Goal: Check status: Check status

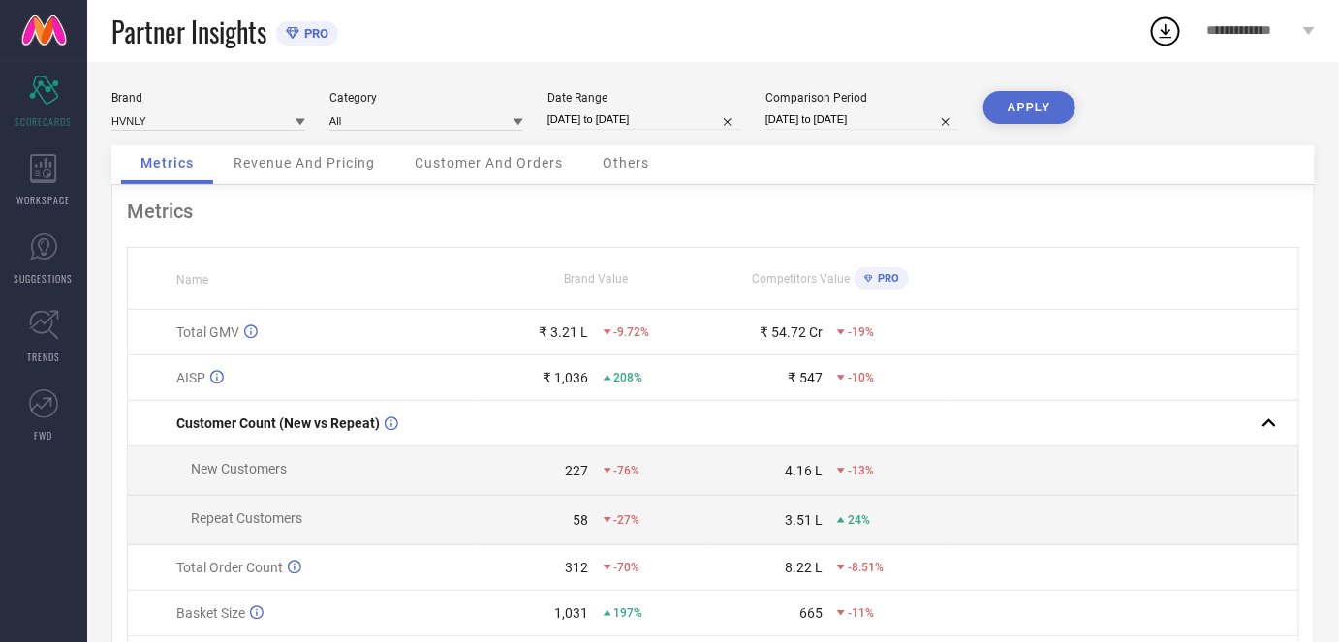
select select "7"
select select "2025"
select select "8"
select select "2025"
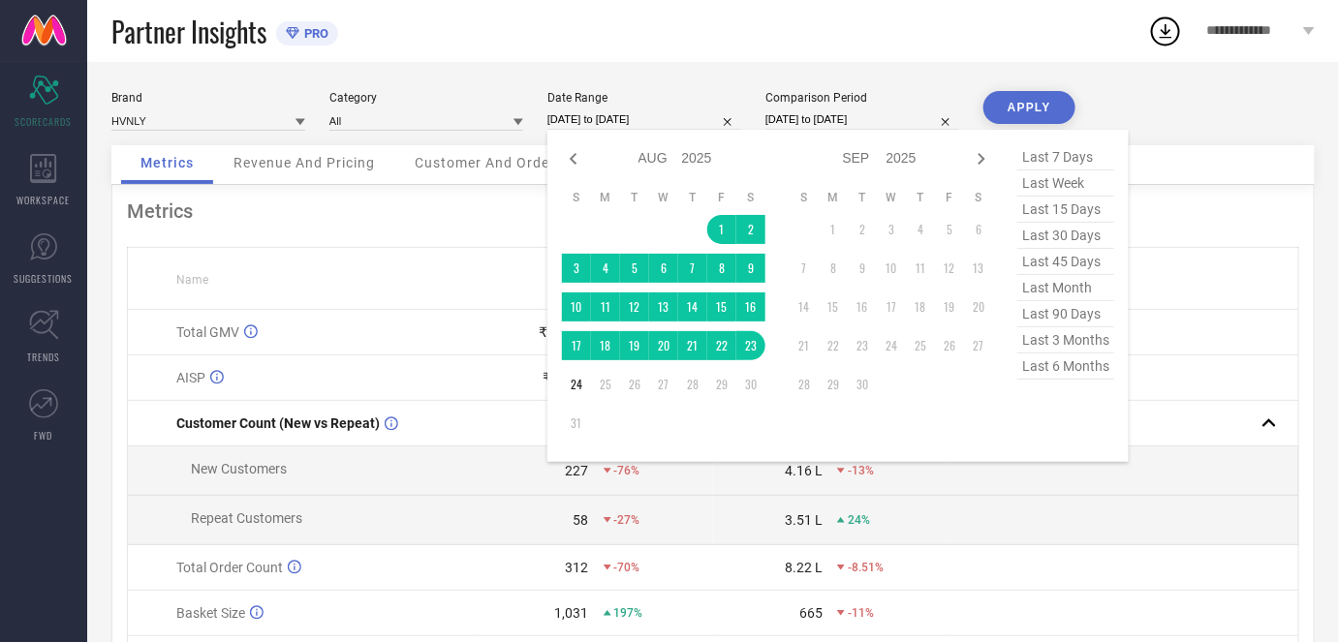
click at [626, 119] on input "[DATE] to [DATE]" at bounding box center [644, 119] width 194 height 20
click at [575, 161] on icon at bounding box center [573, 158] width 23 height 23
select select "6"
select select "2025"
select select "7"
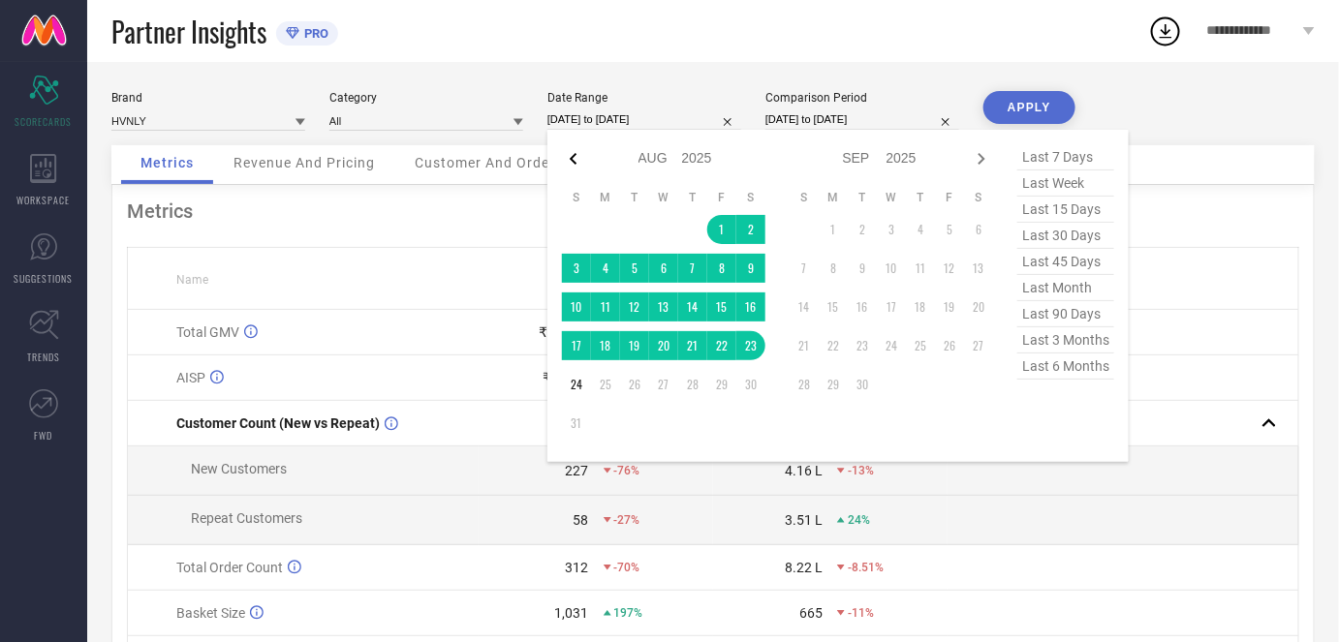
select select "2025"
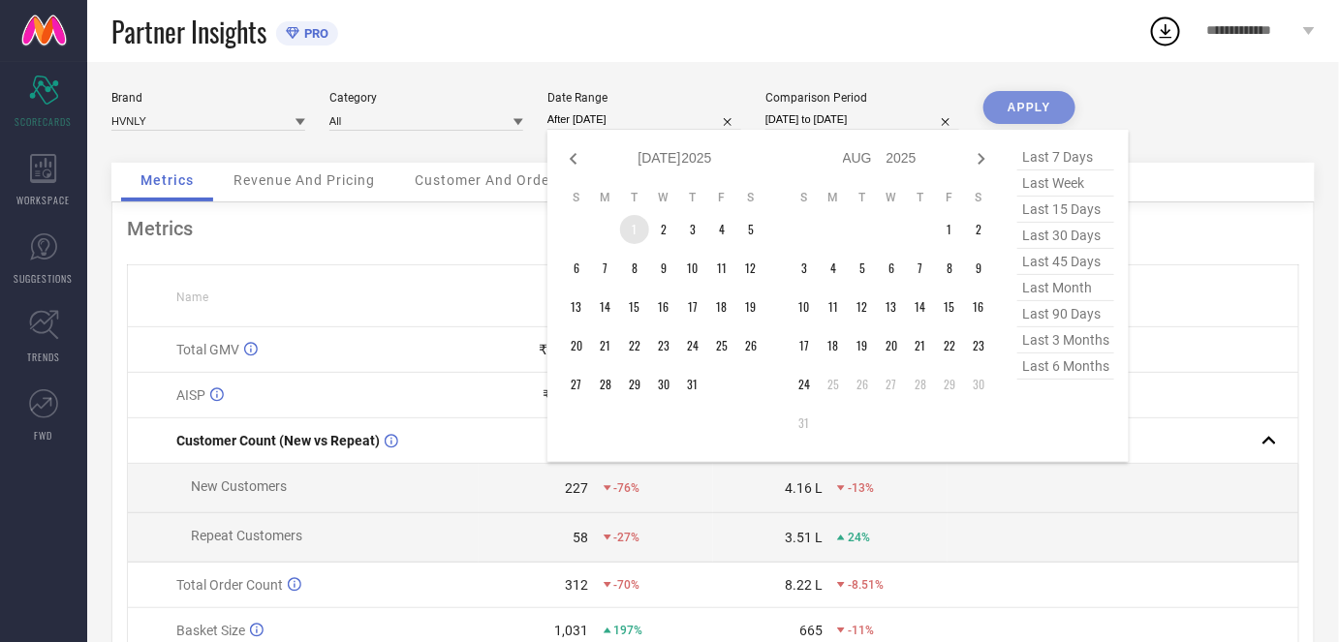
click at [641, 224] on td "1" at bounding box center [634, 229] width 29 height 29
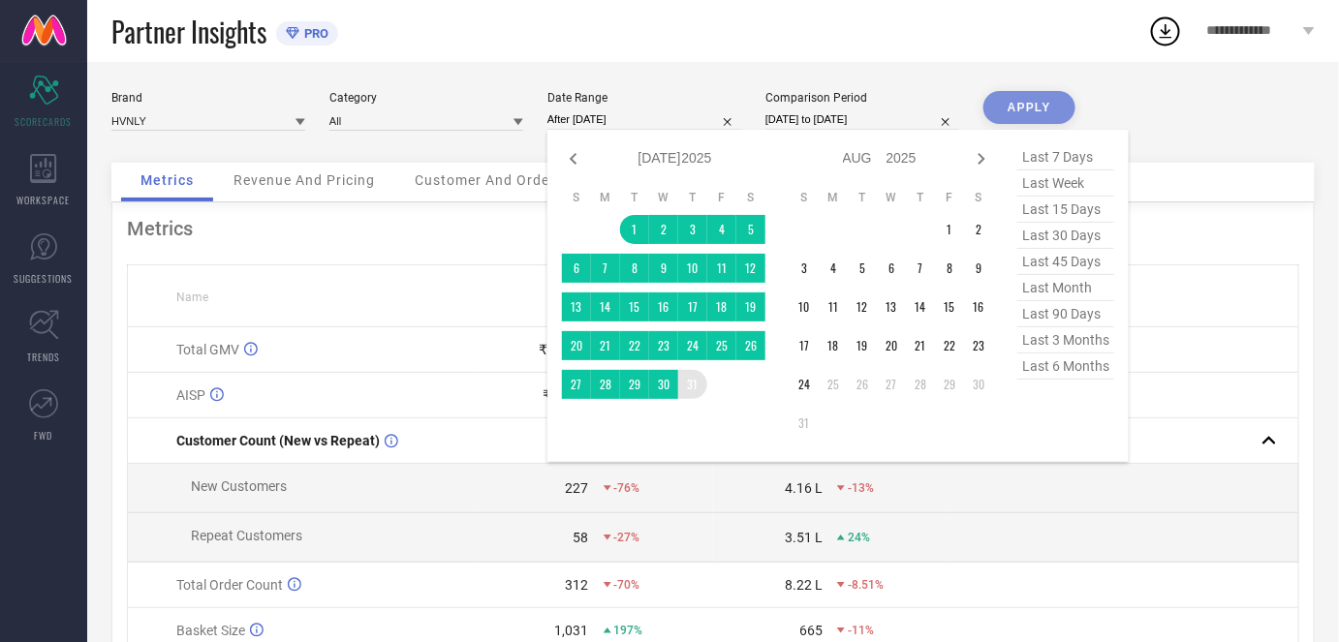
type input "[DATE] to [DATE]"
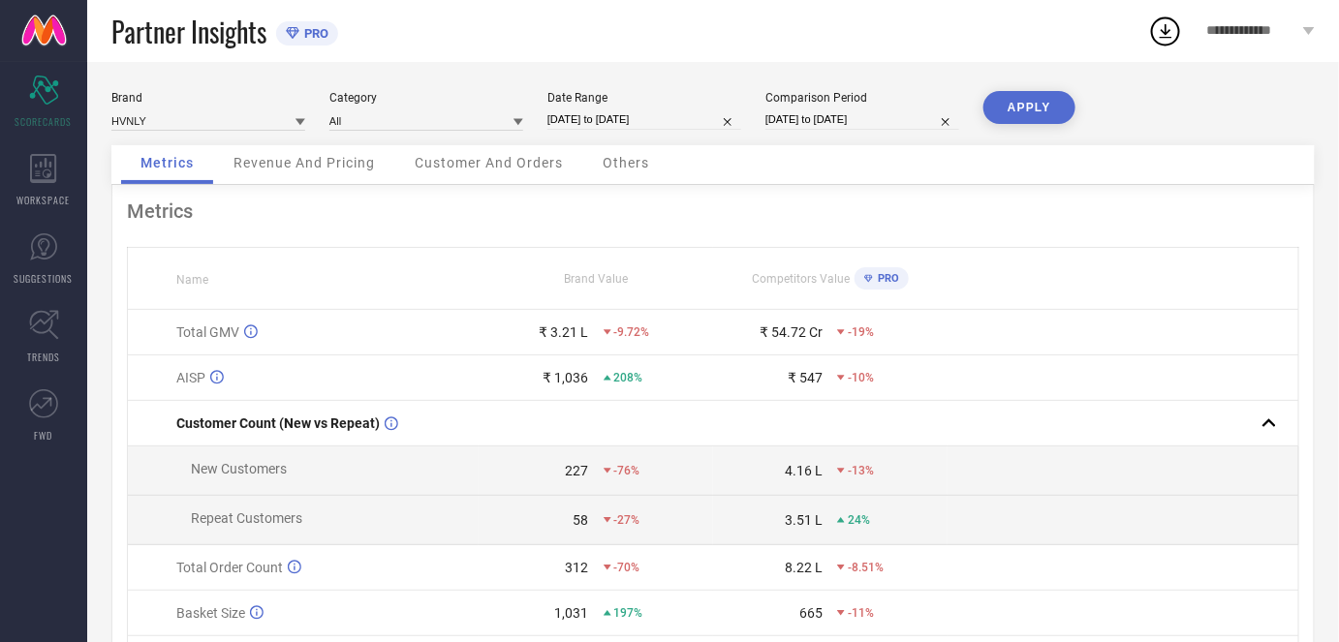
click at [1027, 103] on button "APPLY" at bounding box center [1029, 107] width 92 height 33
click at [658, 117] on input "[DATE] to [DATE]" at bounding box center [644, 119] width 194 height 20
select select "6"
select select "2025"
select select "7"
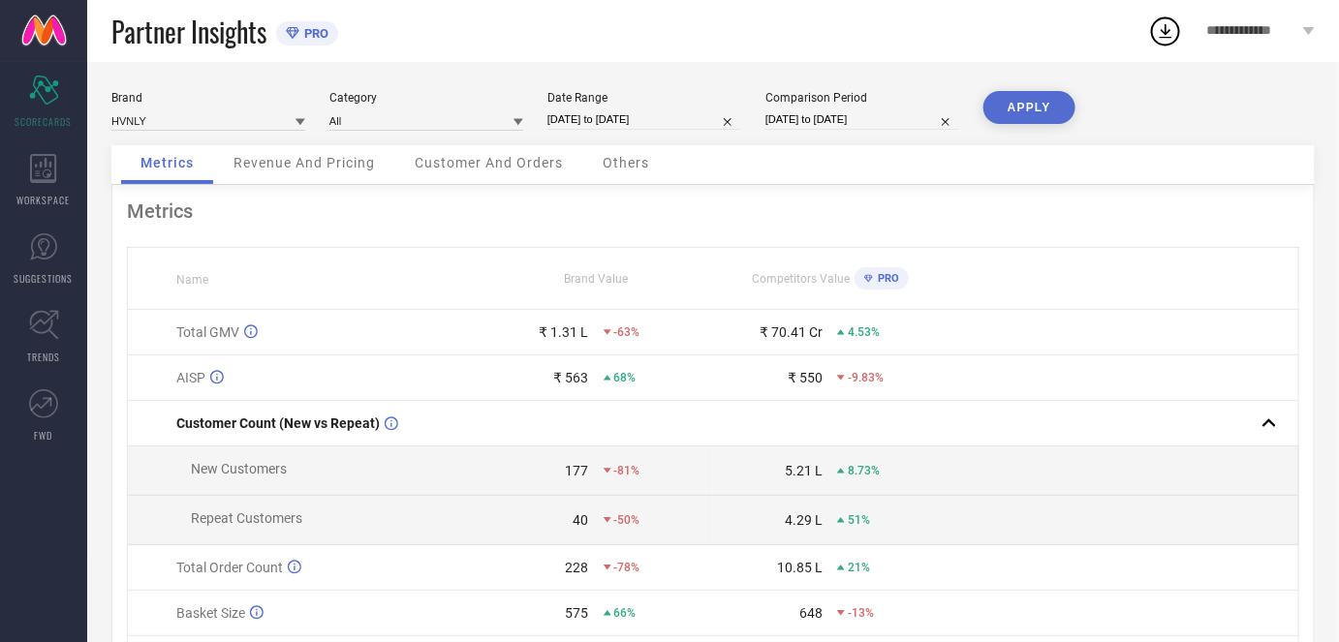
select select "2025"
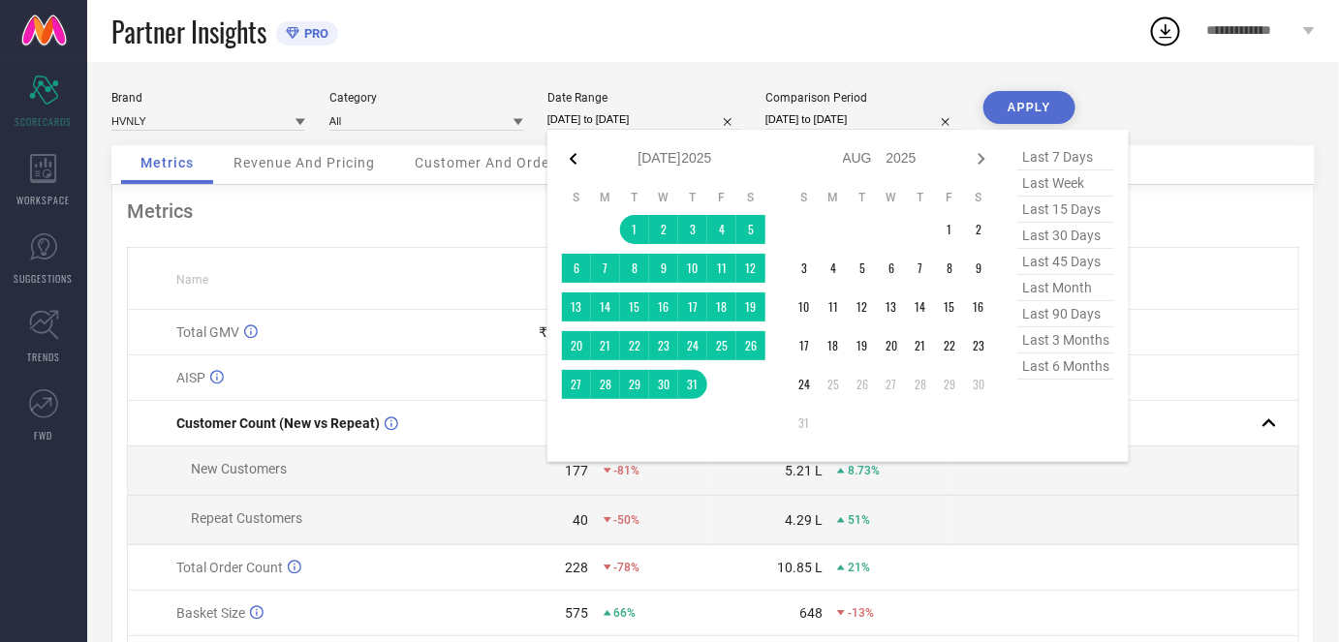
click at [572, 165] on icon at bounding box center [573, 158] width 23 height 23
select select "5"
select select "2025"
select select "6"
select select "2025"
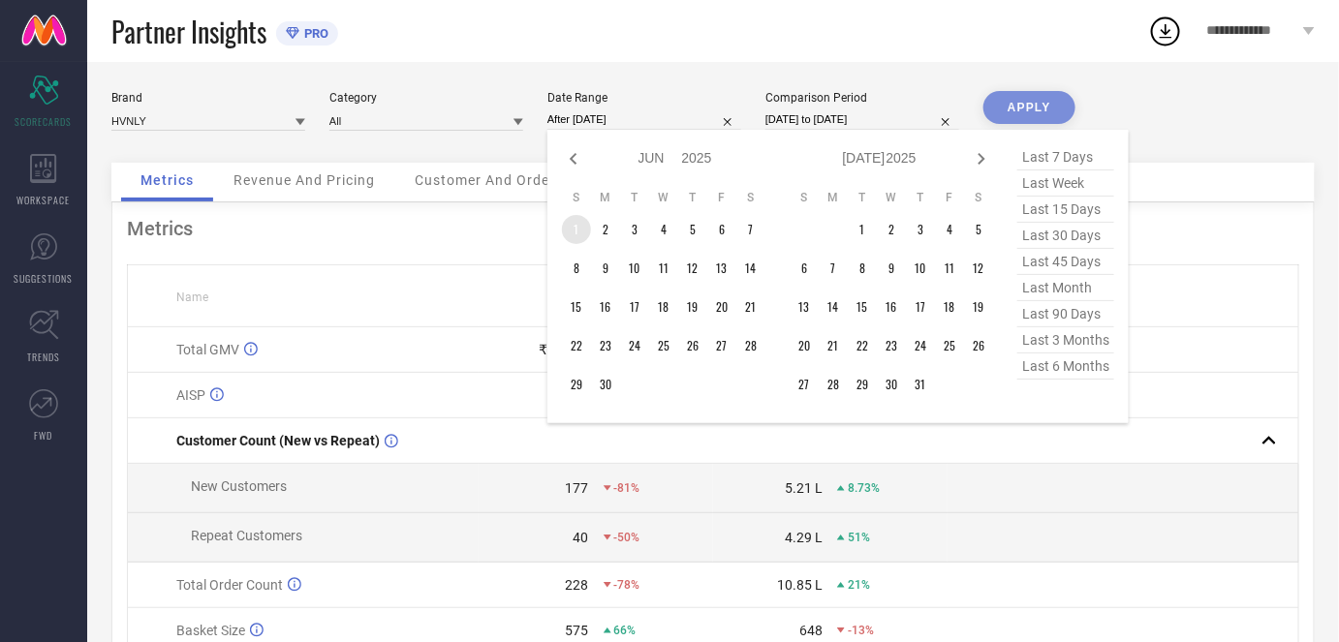
click at [586, 228] on td "1" at bounding box center [576, 229] width 29 height 29
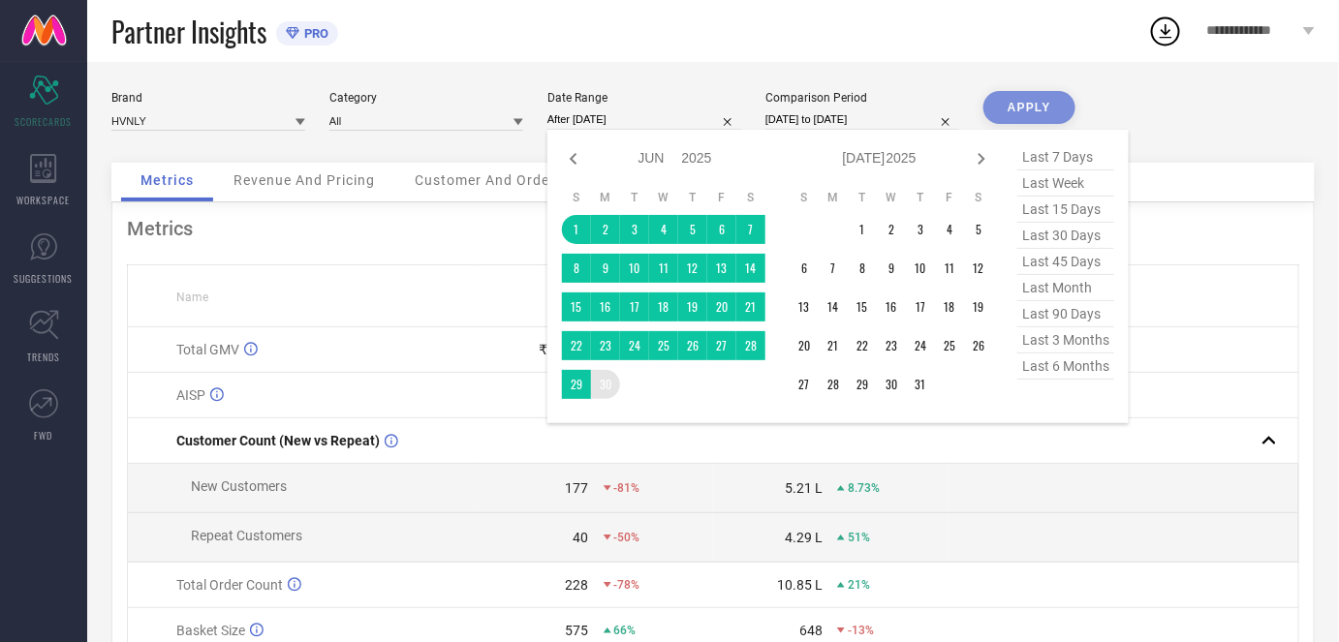
type input "[DATE] to [DATE]"
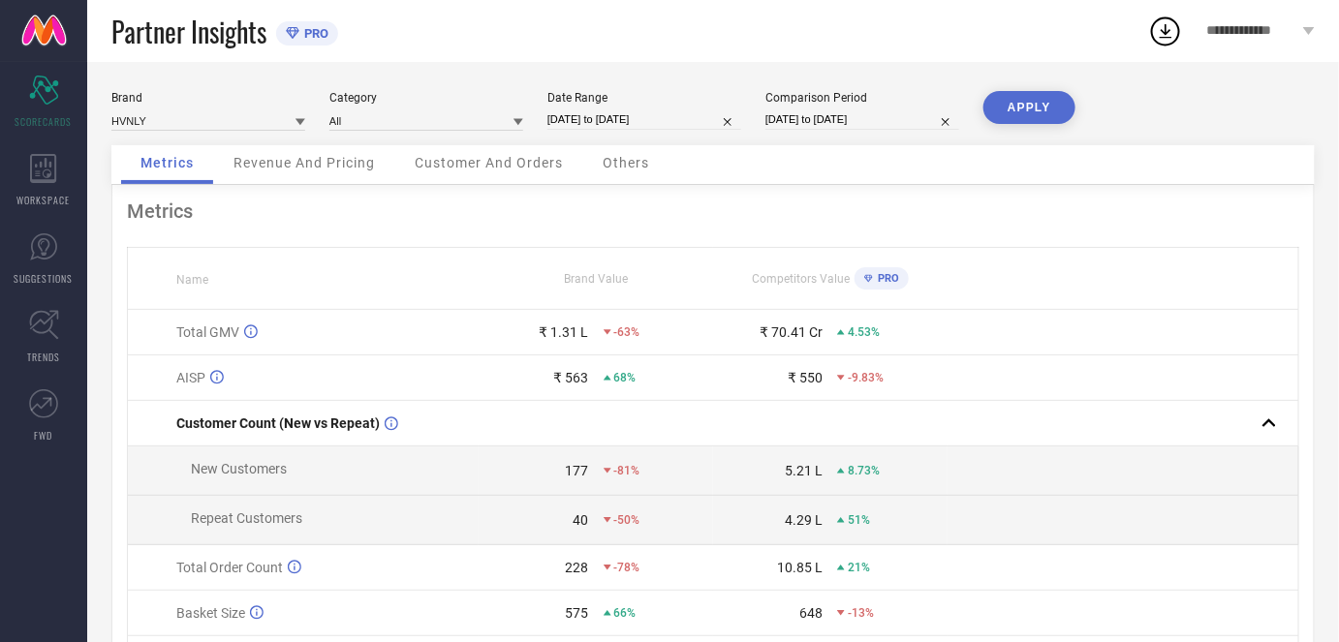
click at [1040, 109] on button "APPLY" at bounding box center [1029, 107] width 92 height 33
select select "5"
select select "2025"
select select "6"
select select "2025"
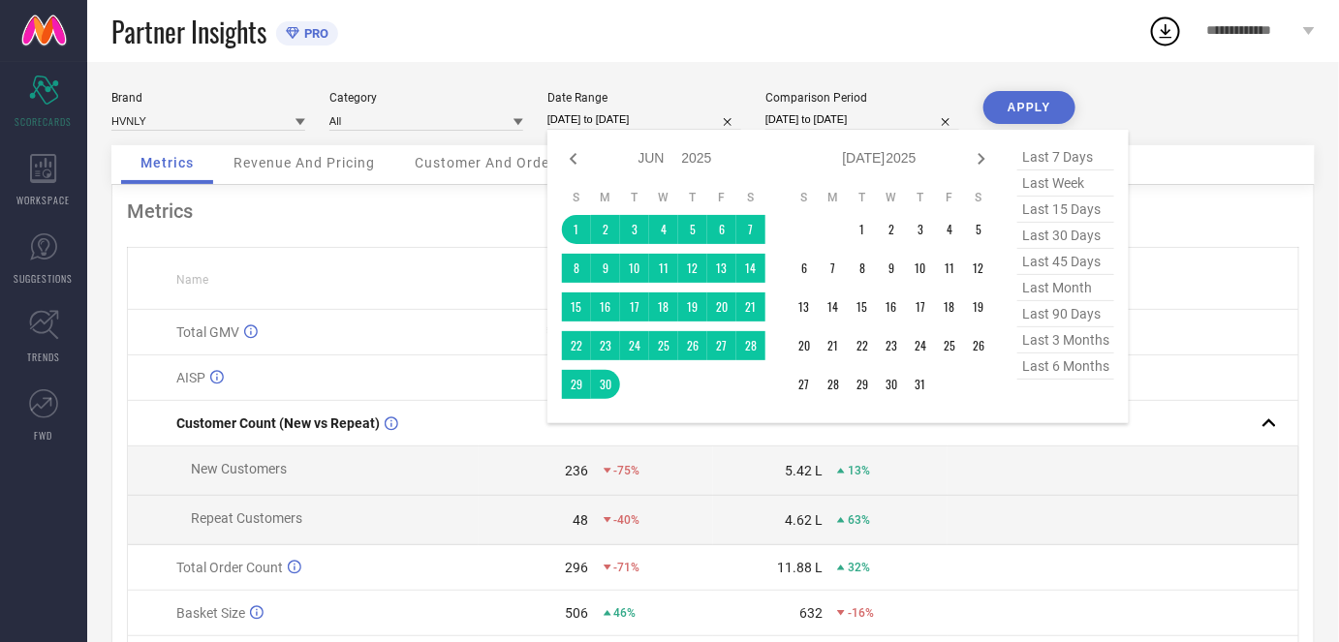
click at [591, 109] on input "[DATE] to [DATE]" at bounding box center [644, 119] width 194 height 20
click at [581, 163] on icon at bounding box center [573, 158] width 23 height 23
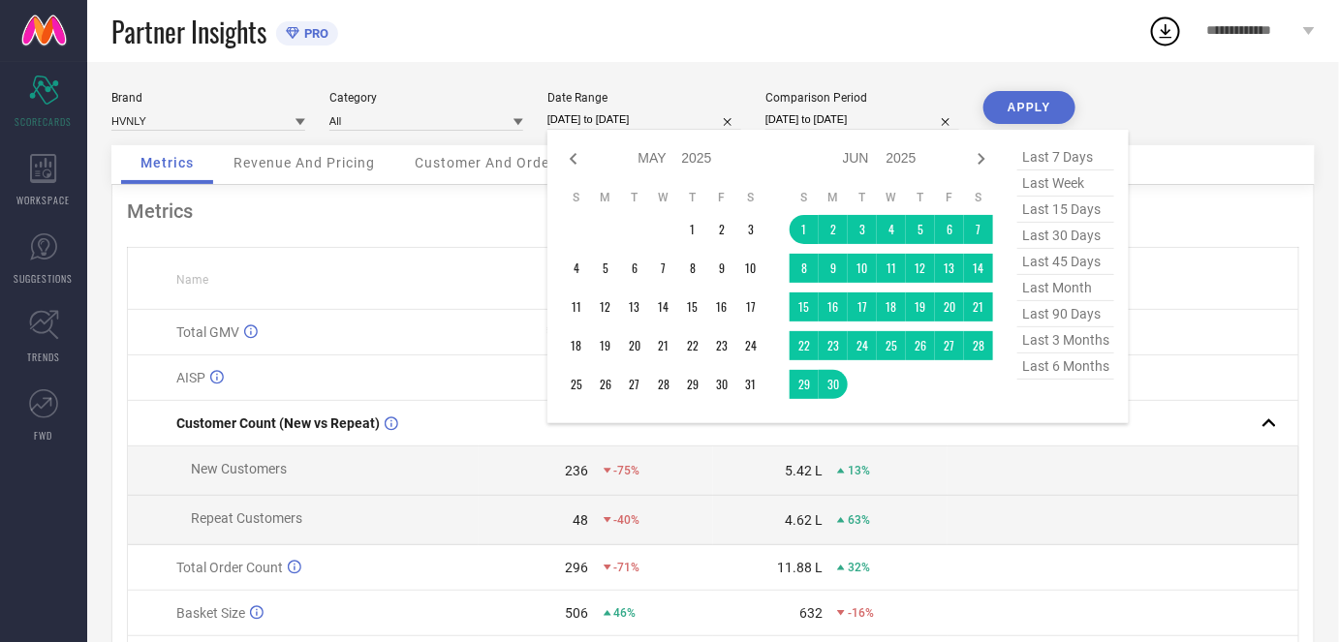
click at [581, 163] on icon at bounding box center [573, 158] width 23 height 23
select select "2"
select select "2025"
select select "3"
select select "2025"
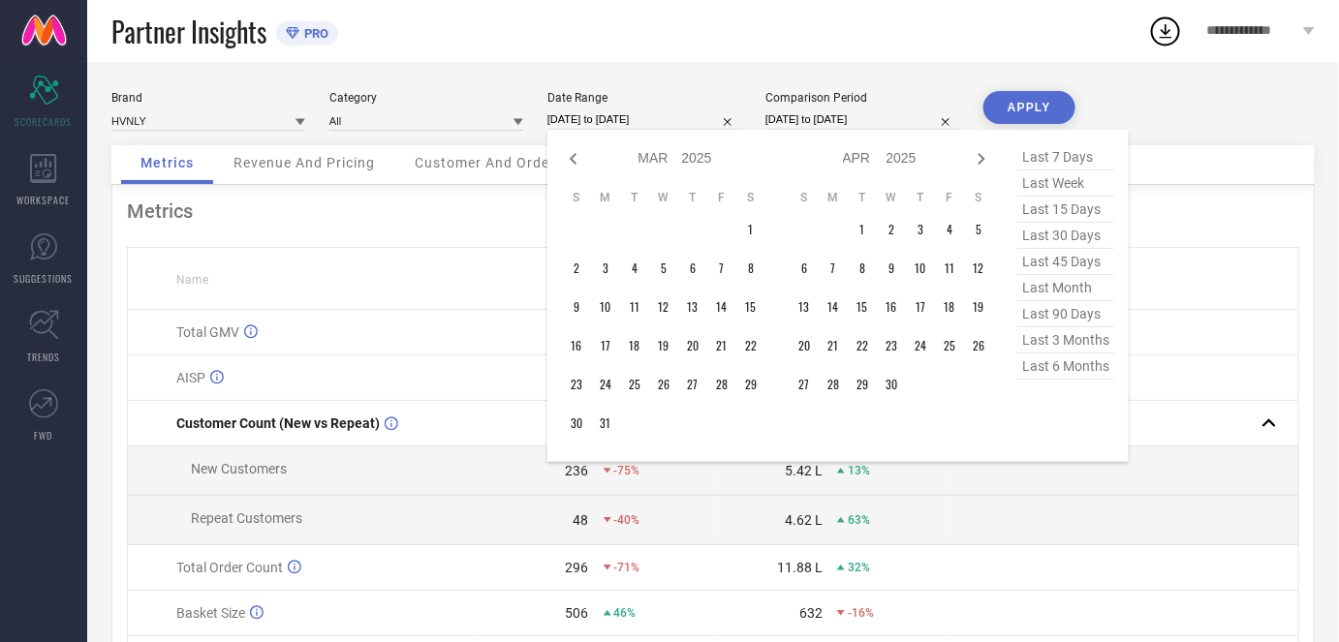
click at [581, 163] on icon at bounding box center [573, 158] width 23 height 23
select select "2025"
select select "1"
select select "2025"
click at [581, 163] on icon at bounding box center [573, 158] width 23 height 23
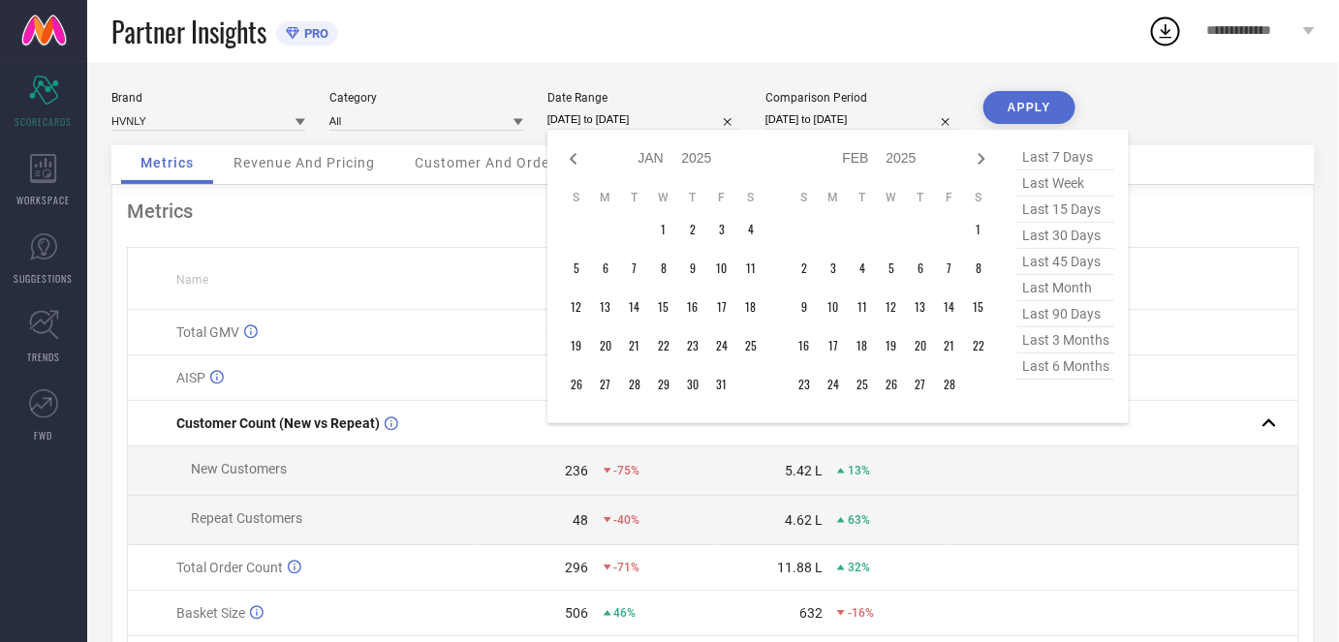
select select "10"
select select "2024"
select select "11"
select select "2024"
click at [581, 163] on icon at bounding box center [573, 158] width 23 height 23
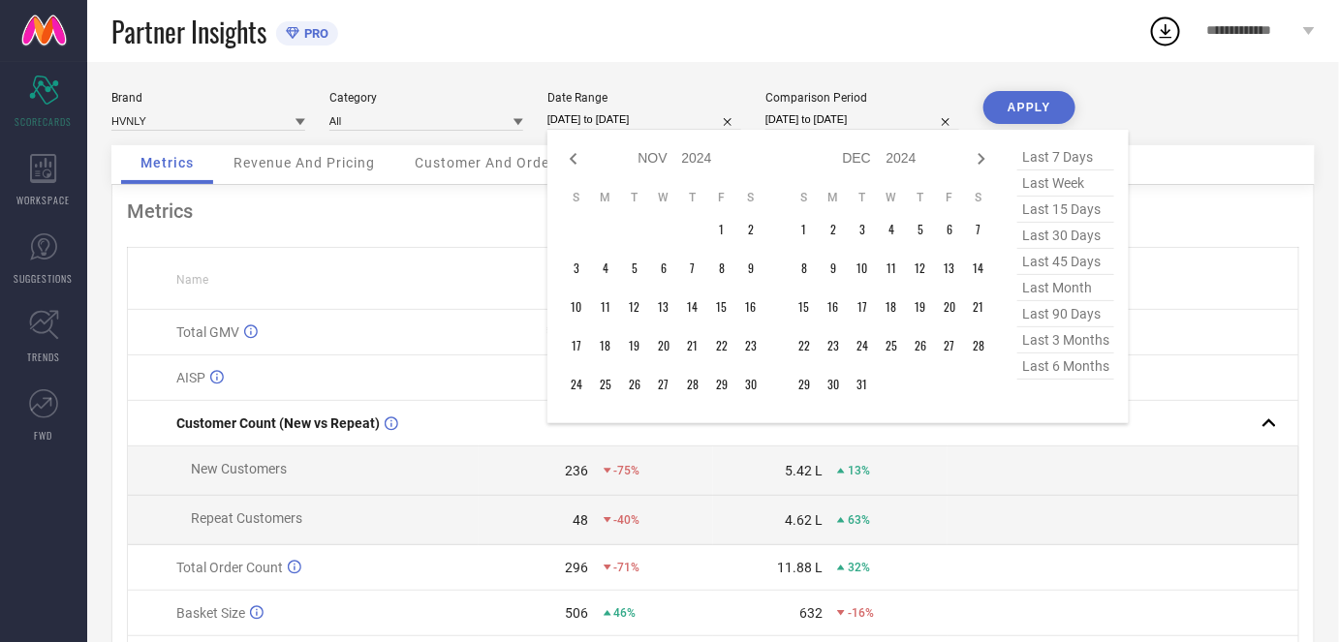
select select "9"
select select "2024"
select select "10"
select select "2024"
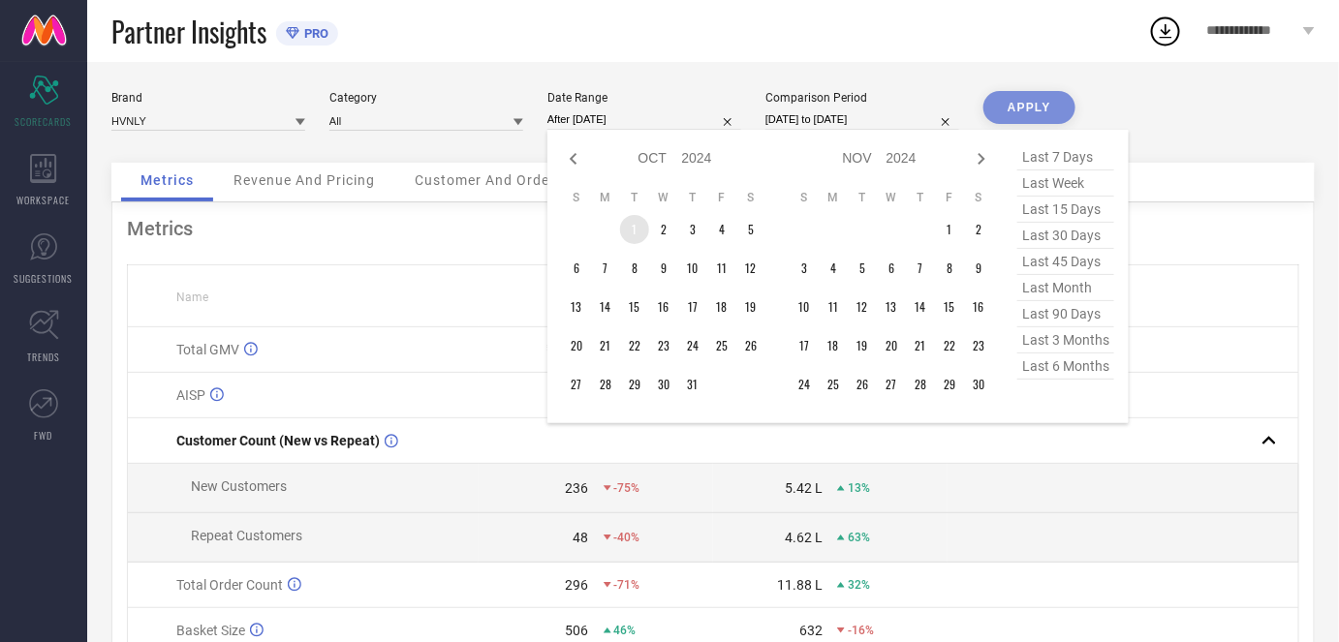
click at [625, 220] on td "1" at bounding box center [634, 229] width 29 height 29
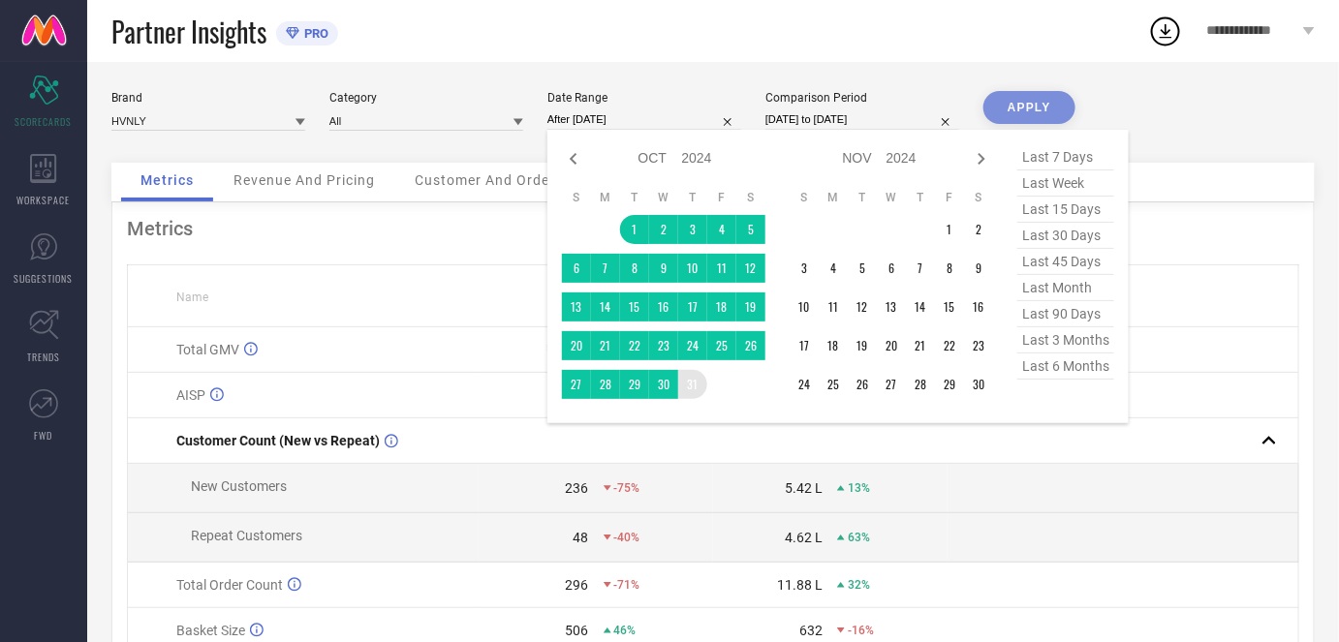
type input "[DATE] to [DATE]"
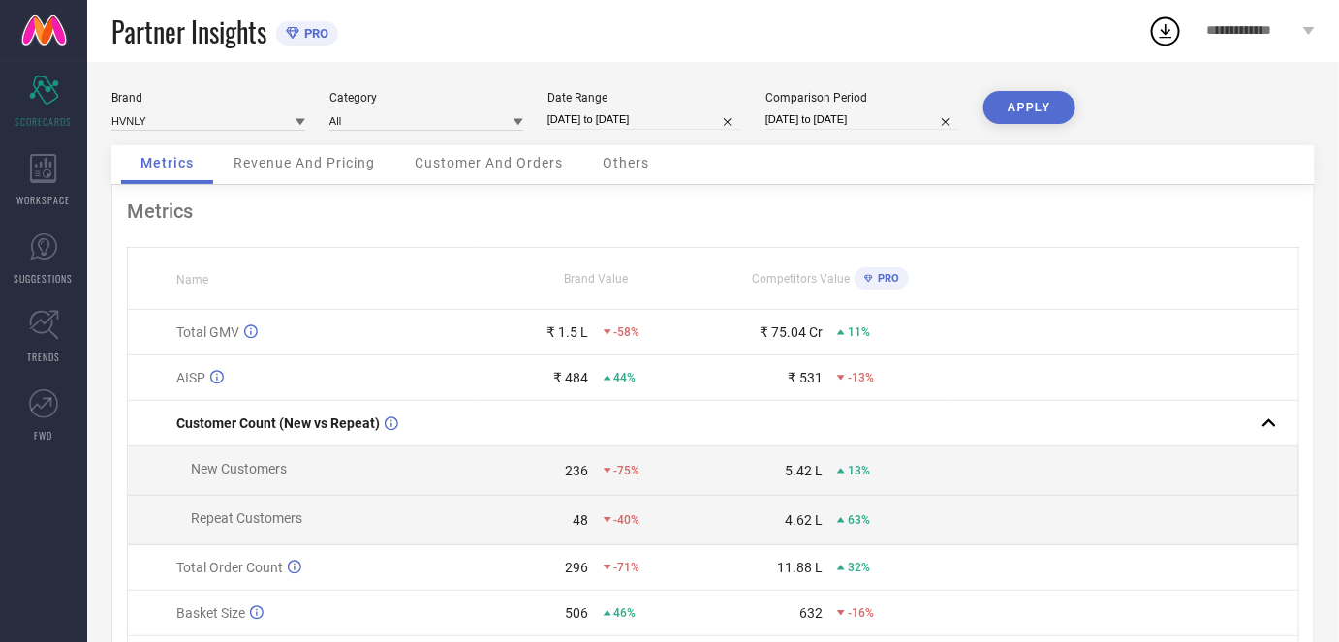
click at [1004, 94] on button "APPLY" at bounding box center [1029, 107] width 92 height 33
select select "9"
select select "2024"
select select "10"
select select "2024"
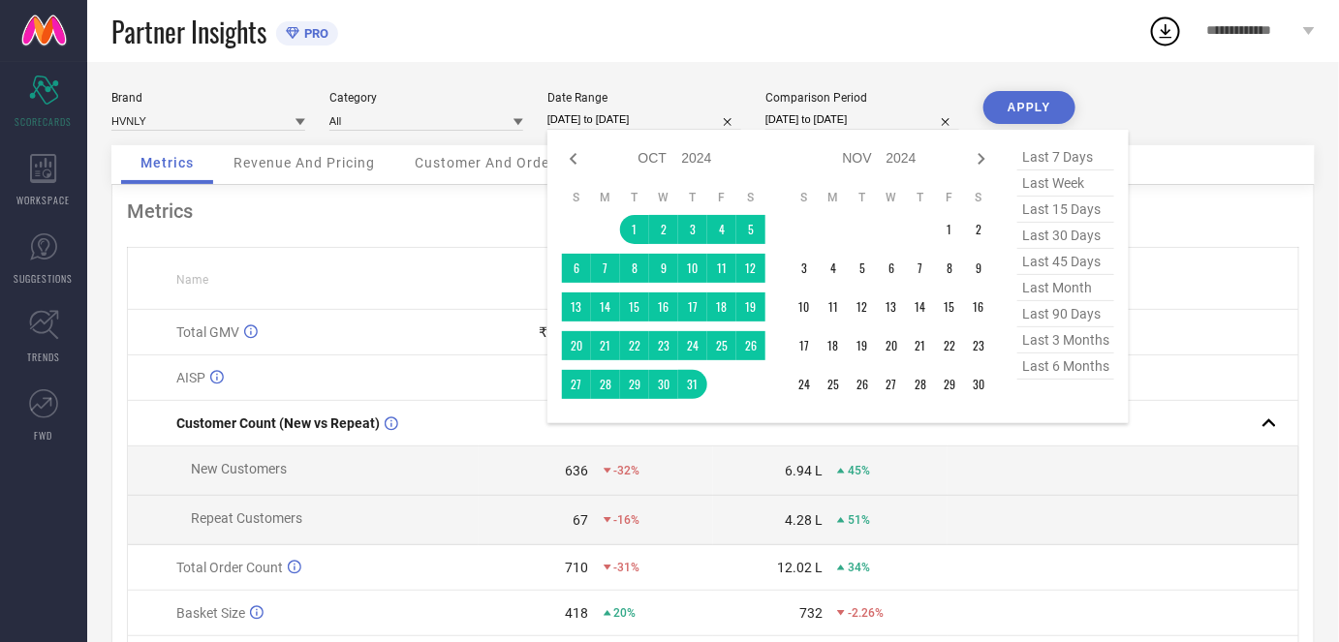
click at [598, 125] on input "[DATE] to [DATE]" at bounding box center [644, 119] width 194 height 20
click at [580, 152] on icon at bounding box center [573, 158] width 23 height 23
select select "7"
select select "2024"
select select "8"
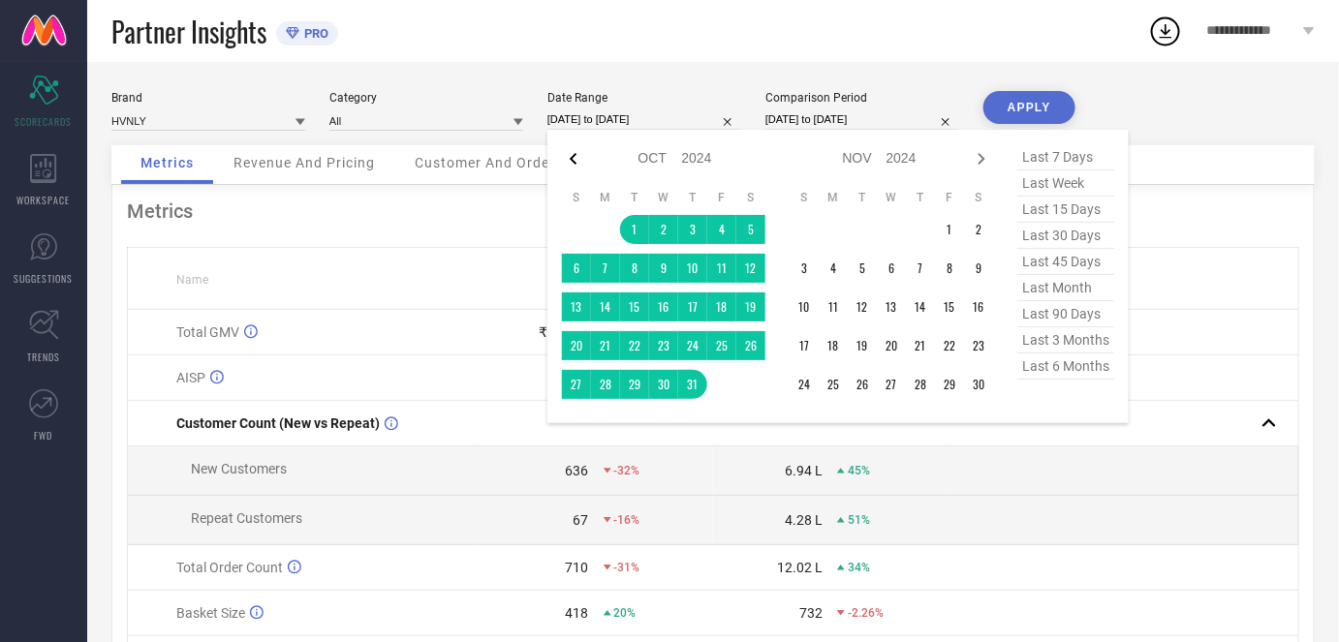
select select "2024"
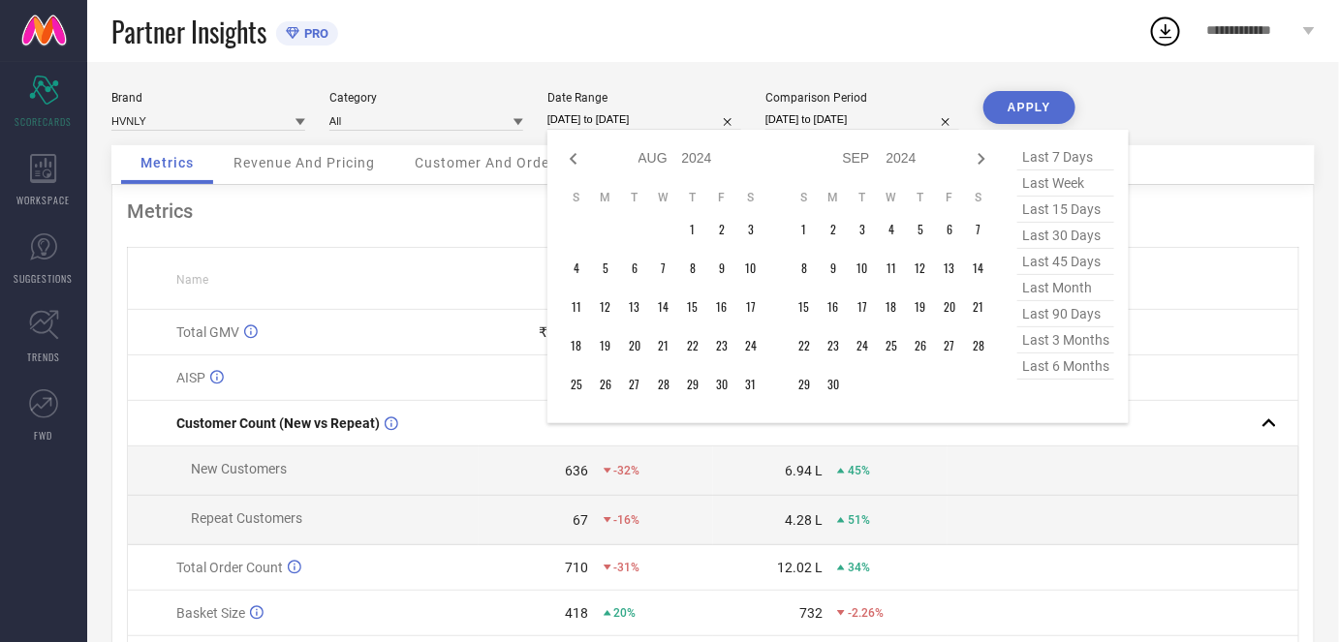
click at [580, 152] on icon at bounding box center [573, 158] width 23 height 23
select select "5"
select select "2024"
select select "6"
select select "2024"
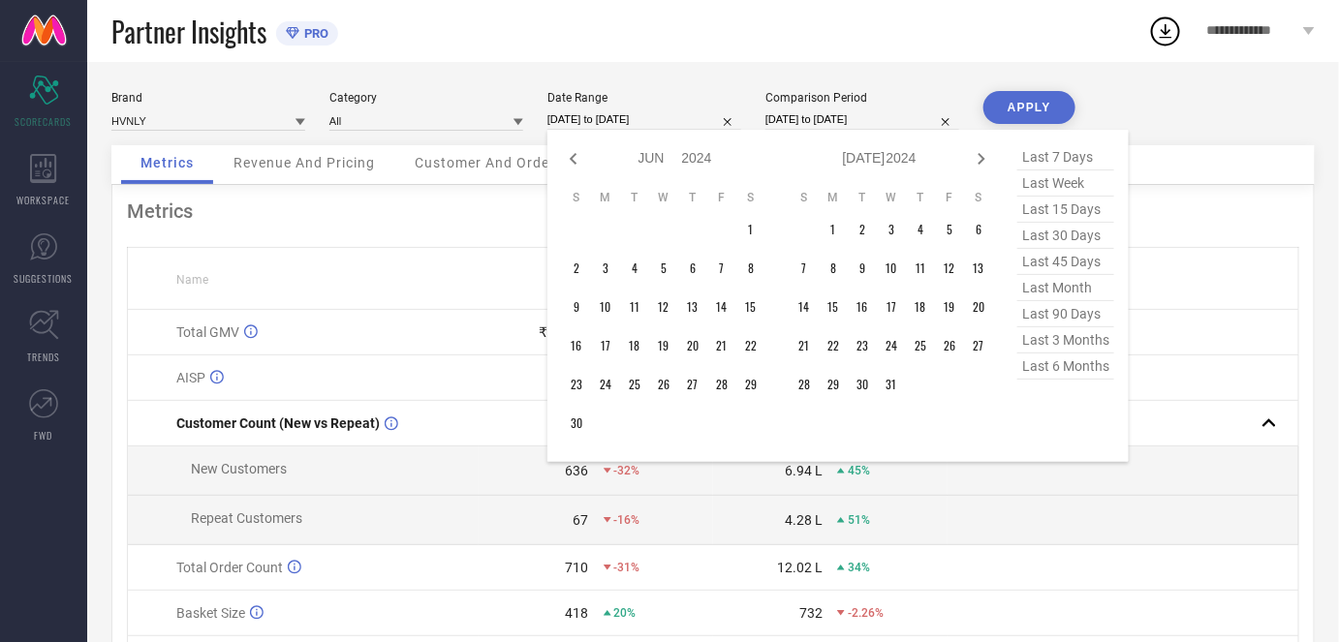
click at [580, 152] on icon at bounding box center [573, 158] width 23 height 23
select select "4"
select select "2024"
select select "5"
select select "2024"
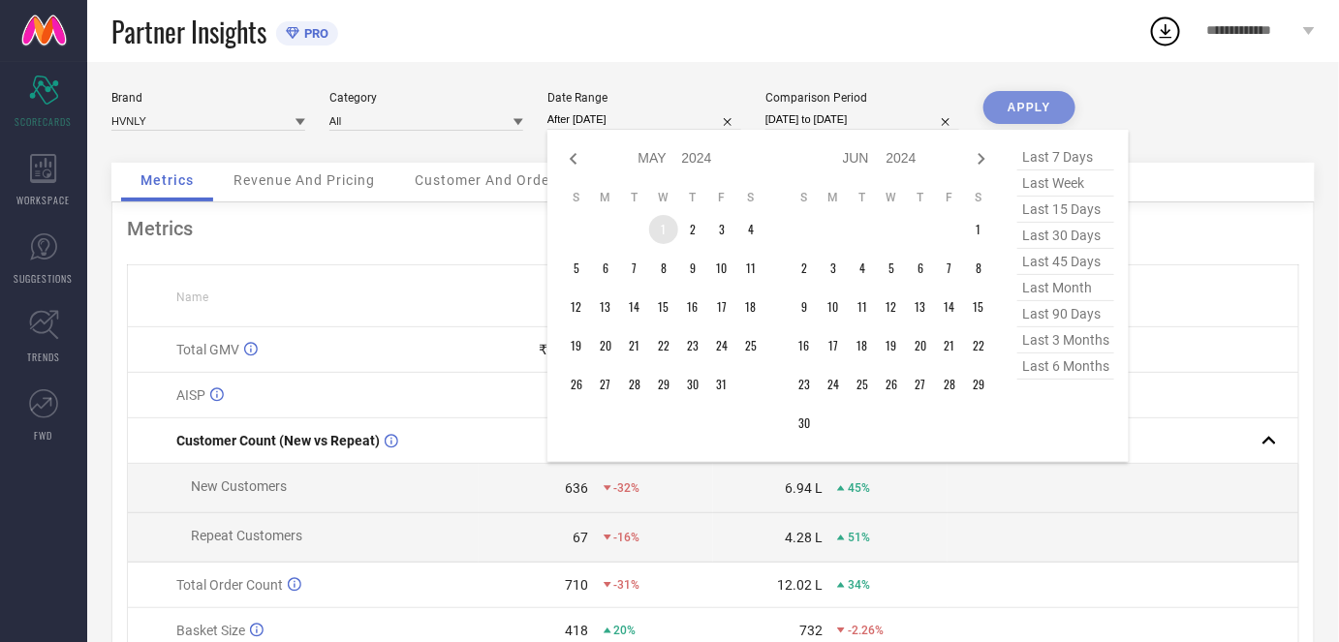
click at [664, 225] on td "1" at bounding box center [663, 229] width 29 height 29
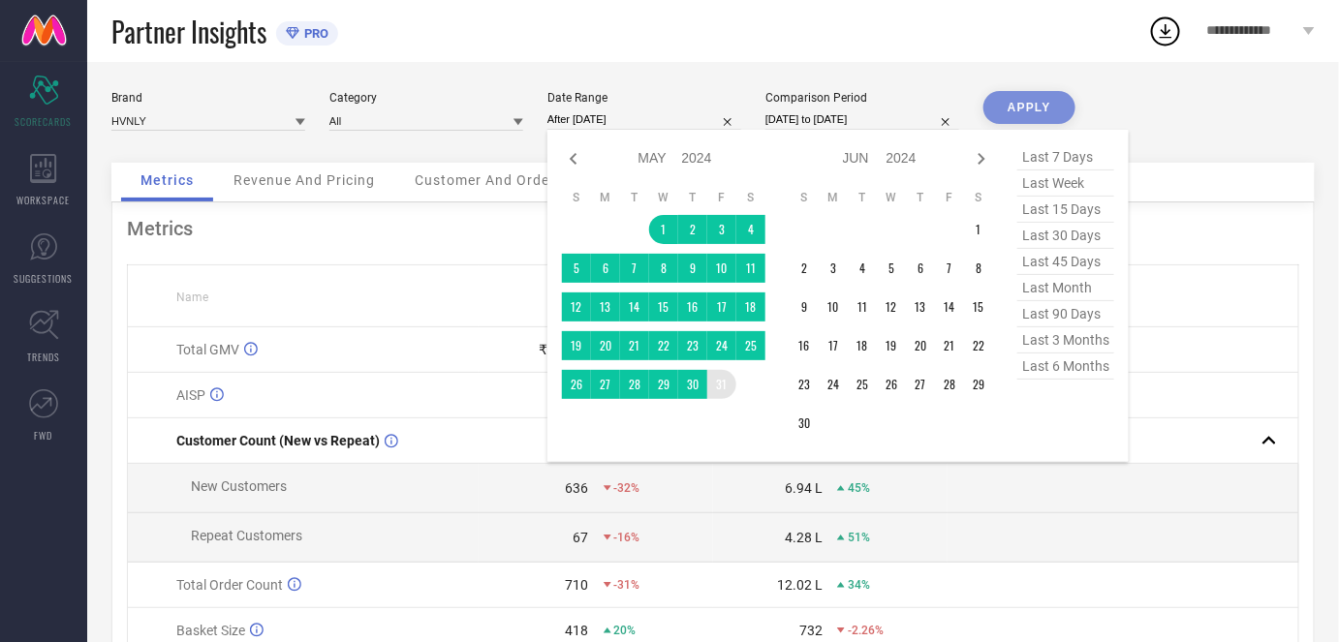
type input "[DATE] to [DATE]"
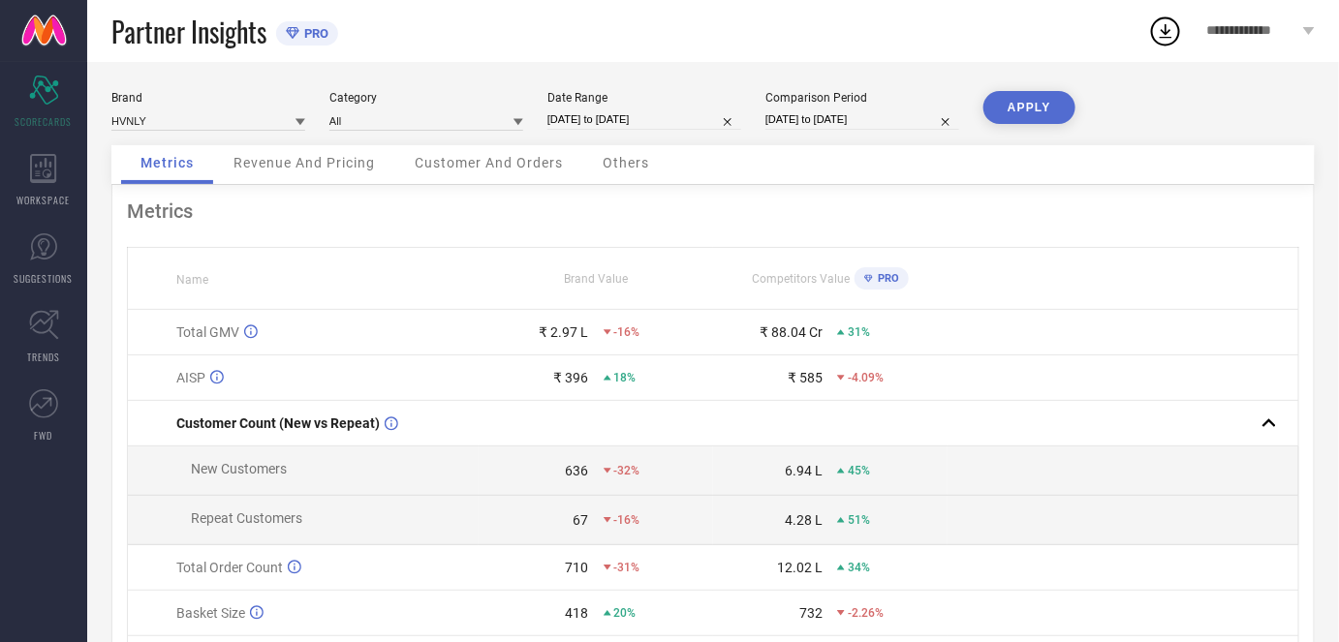
click at [1007, 117] on button "APPLY" at bounding box center [1029, 107] width 92 height 33
